Goal: Task Accomplishment & Management: Use online tool/utility

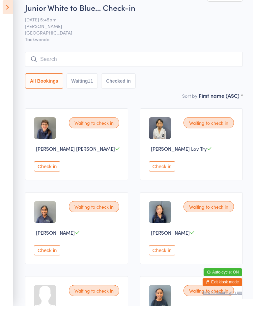
click at [235, 172] on div "Check in" at bounding box center [192, 174] width 87 height 10
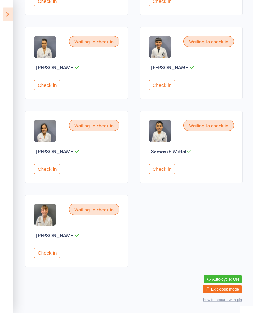
scroll to position [344, 0]
click at [54, 258] on button "Check in" at bounding box center [47, 253] width 26 height 10
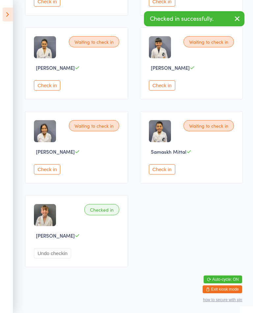
click at [166, 174] on button "Check in" at bounding box center [162, 169] width 26 height 10
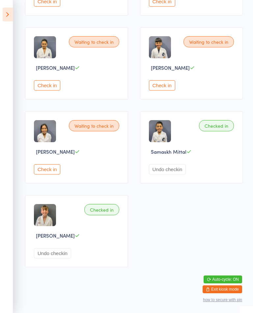
scroll to position [315, 0]
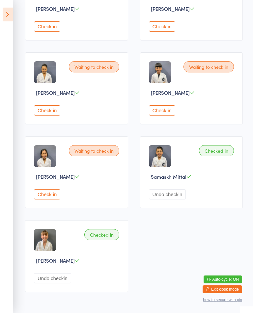
click at [39, 200] on button "Check in" at bounding box center [47, 194] width 26 height 10
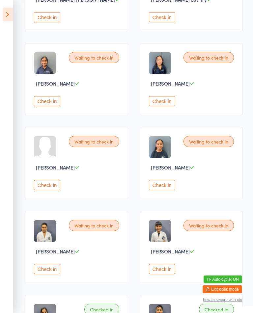
scroll to position [144, 0]
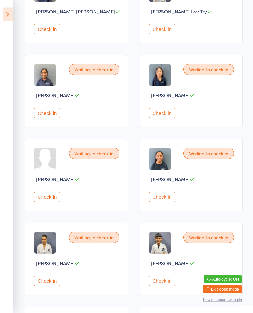
click at [49, 202] on button "Check in" at bounding box center [47, 197] width 26 height 10
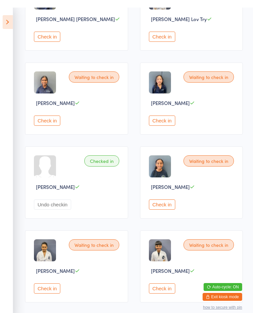
scroll to position [137, 0]
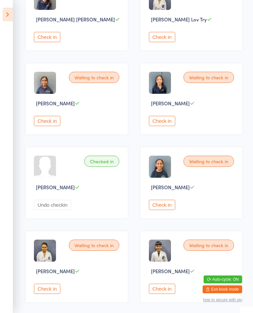
click at [163, 294] on div "Waiting to check in [PERSON_NAME] Check in" at bounding box center [191, 267] width 103 height 72
click at [174, 294] on button "Check in" at bounding box center [162, 289] width 26 height 10
click at [53, 294] on button "Check in" at bounding box center [47, 289] width 26 height 10
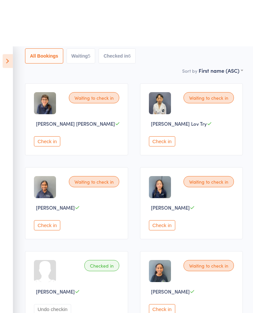
scroll to position [0, 0]
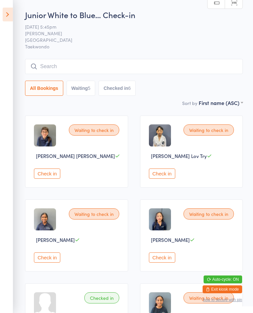
click at [57, 178] on button "Check in" at bounding box center [47, 174] width 26 height 10
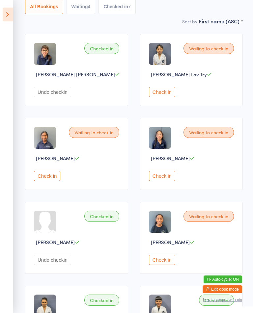
scroll to position [80, 0]
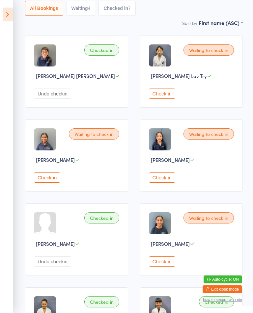
click at [165, 267] on button "Check in" at bounding box center [162, 261] width 26 height 10
click at [44, 183] on button "Check in" at bounding box center [47, 178] width 26 height 10
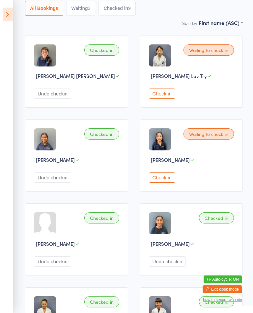
click at [35, 276] on div "Checked in [PERSON_NAME] Undo checkin" at bounding box center [76, 239] width 103 height 72
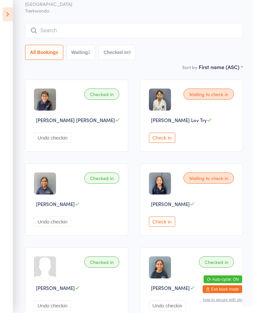
scroll to position [0, 0]
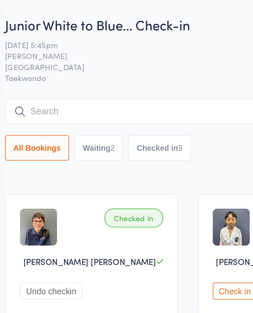
click at [67, 91] on button "Waiting 2" at bounding box center [81, 88] width 29 height 15
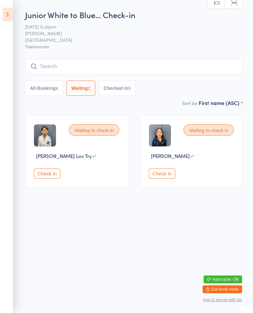
click at [162, 167] on div "Waiting to check in [PERSON_NAME] Soem Check in" at bounding box center [191, 152] width 103 height 72
click at [167, 177] on button "Check in" at bounding box center [162, 174] width 26 height 10
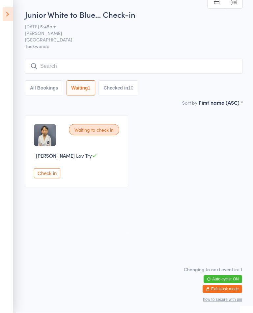
click at [6, 13] on icon at bounding box center [8, 15] width 10 height 14
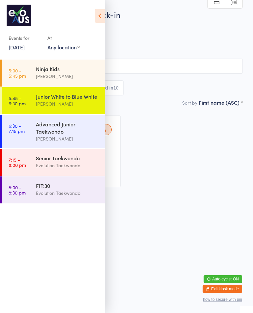
click at [28, 135] on link "6:30 - 7:15 pm Advanced [PERSON_NAME]" at bounding box center [53, 131] width 103 height 33
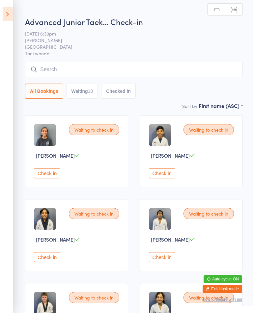
scroll to position [0, 0]
click at [86, 96] on button "Waiting 10" at bounding box center [83, 91] width 32 height 15
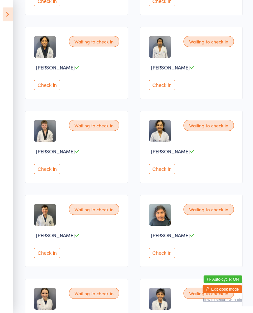
scroll to position [170, 0]
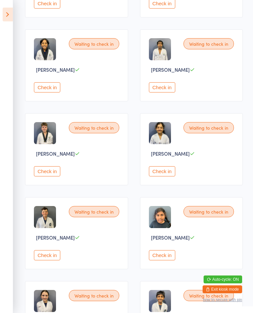
click at [44, 176] on button "Check in" at bounding box center [47, 171] width 26 height 10
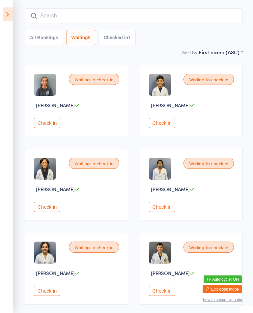
scroll to position [0, 0]
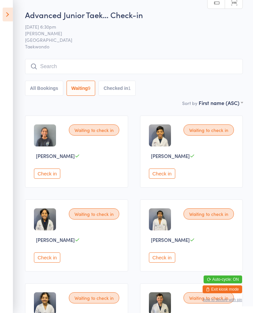
click at [49, 171] on div "Waiting to check in [PERSON_NAME] Check in" at bounding box center [76, 152] width 103 height 72
click at [60, 174] on button "Check in" at bounding box center [47, 174] width 26 height 10
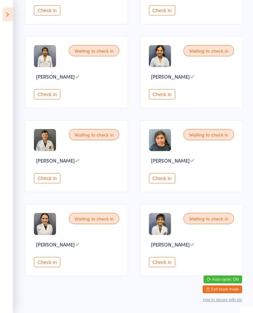
scroll to position [175, 0]
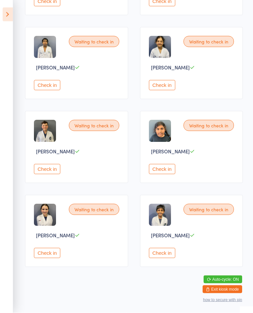
click at [163, 174] on button "Check in" at bounding box center [162, 169] width 26 height 10
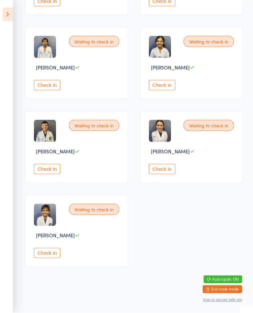
click at [48, 258] on button "Check in" at bounding box center [47, 253] width 26 height 10
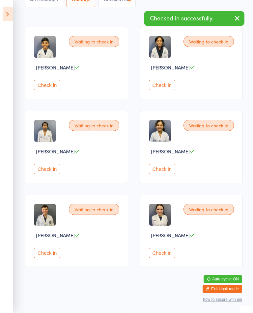
scroll to position [89, 0]
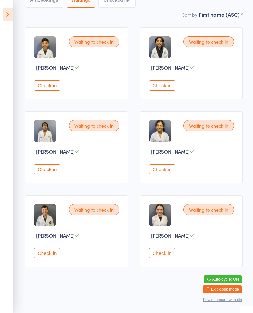
click at [170, 258] on button "Check in" at bounding box center [162, 253] width 26 height 10
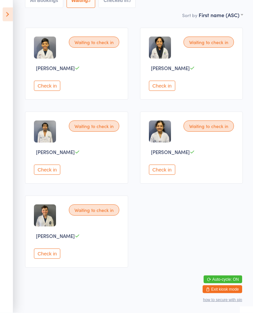
click at [53, 259] on button "Check in" at bounding box center [47, 254] width 26 height 10
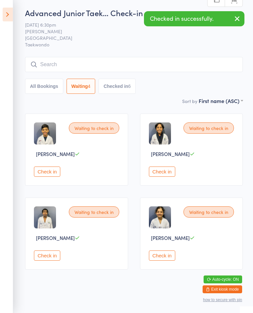
scroll to position [0, 0]
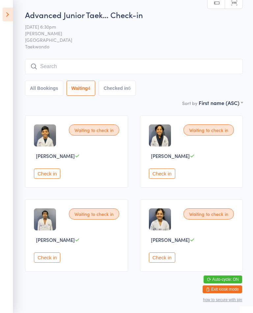
click at [50, 178] on button "Check in" at bounding box center [47, 174] width 26 height 10
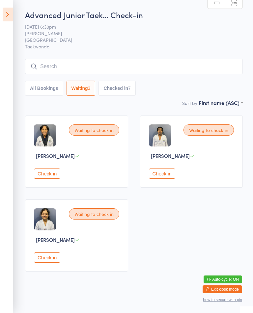
click at [59, 176] on button "Check in" at bounding box center [47, 174] width 26 height 10
click at [60, 179] on button "Check in" at bounding box center [47, 174] width 26 height 10
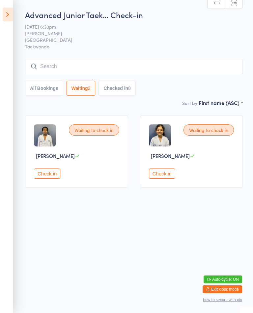
click at [55, 188] on div "Waiting to check in [PERSON_NAME] Check in" at bounding box center [76, 152] width 103 height 72
click at [47, 179] on button "Check in" at bounding box center [47, 174] width 26 height 10
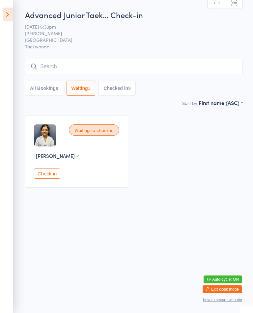
click at [109, 252] on html "You have now entered Kiosk Mode. Members will be able to check themselves in us…" at bounding box center [126, 156] width 253 height 313
click at [121, 212] on html "You have now entered Kiosk Mode. Members will be able to check themselves in us…" at bounding box center [126, 156] width 253 height 313
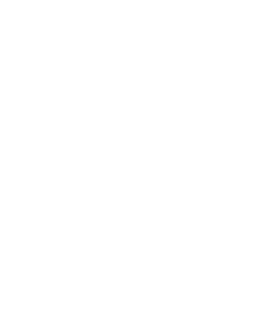
scroll to position [348, 0]
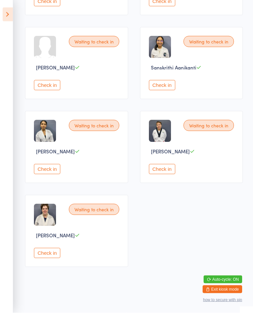
click at [50, 258] on button "Check in" at bounding box center [47, 253] width 26 height 10
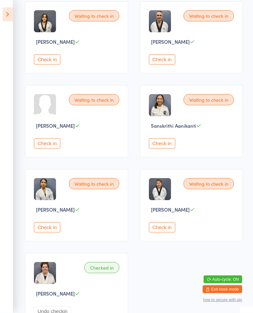
scroll to position [283, 0]
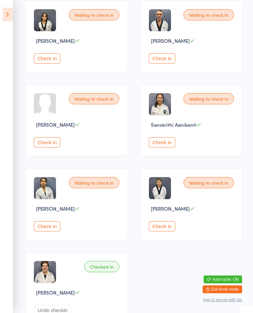
click at [161, 148] on button "Check in" at bounding box center [162, 142] width 26 height 10
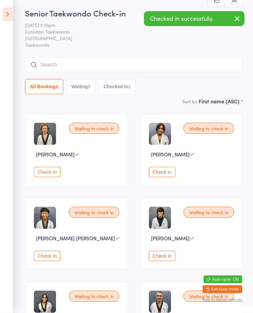
scroll to position [0, 0]
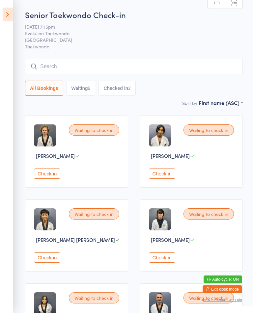
click at [163, 176] on button "Check in" at bounding box center [162, 174] width 26 height 10
click at [167, 176] on button "Check in" at bounding box center [162, 174] width 26 height 10
click at [165, 175] on button "Check in" at bounding box center [162, 174] width 26 height 10
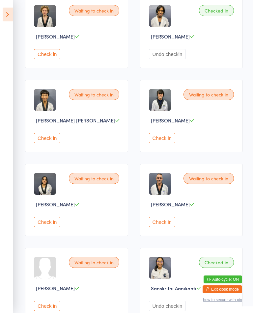
scroll to position [126, 0]
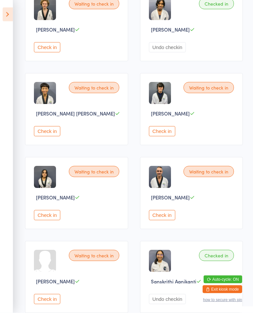
click at [170, 221] on button "Check in" at bounding box center [162, 215] width 26 height 10
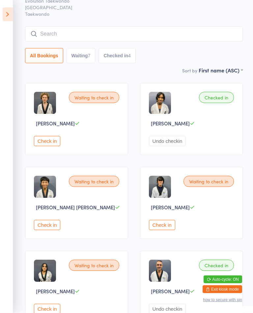
scroll to position [31, 0]
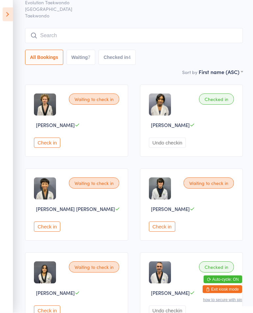
click at [46, 148] on button "Check in" at bounding box center [47, 143] width 26 height 10
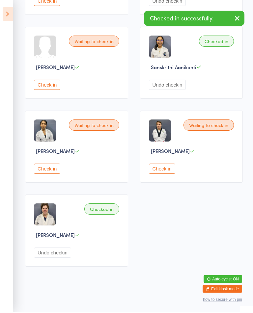
scroll to position [348, 0]
click at [172, 174] on button "Check in" at bounding box center [162, 169] width 26 height 10
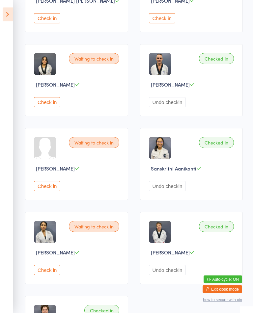
scroll to position [233, 0]
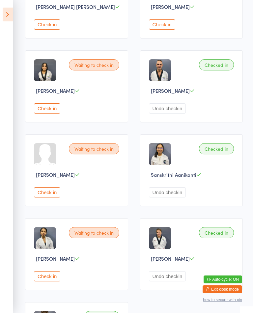
click at [40, 198] on button "Check in" at bounding box center [47, 192] width 26 height 10
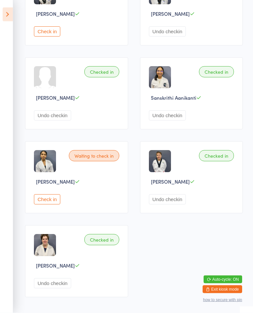
scroll to position [319, 0]
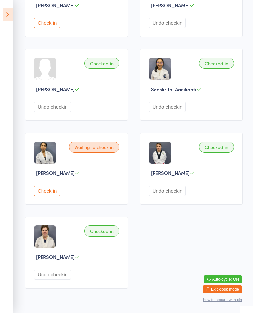
click at [51, 196] on button "Check in" at bounding box center [47, 191] width 26 height 10
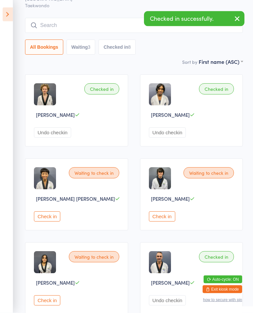
scroll to position [41, 0]
click at [172, 222] on button "Check in" at bounding box center [162, 216] width 26 height 10
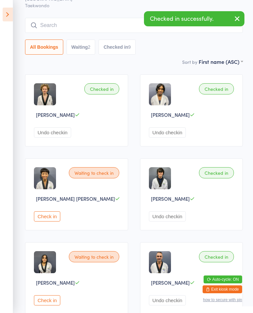
click at [46, 306] on button "Check in" at bounding box center [47, 300] width 26 height 10
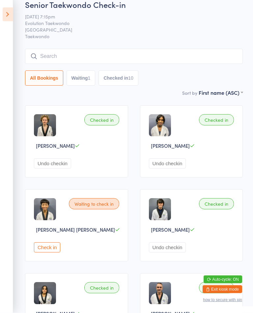
scroll to position [10, 0]
click at [50, 253] on button "Check in" at bounding box center [47, 247] width 26 height 10
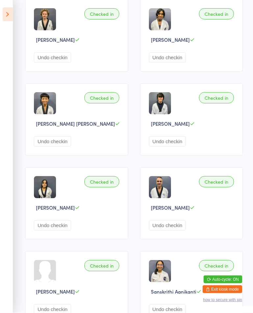
scroll to position [116, 0]
